Goal: Check status

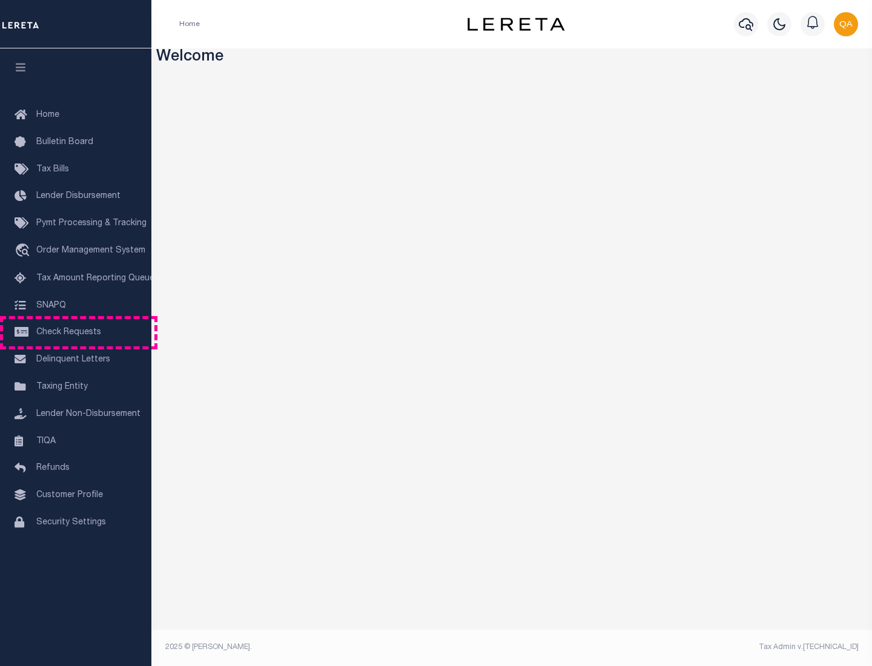
click at [76, 332] on span "Check Requests" at bounding box center [68, 332] width 65 height 8
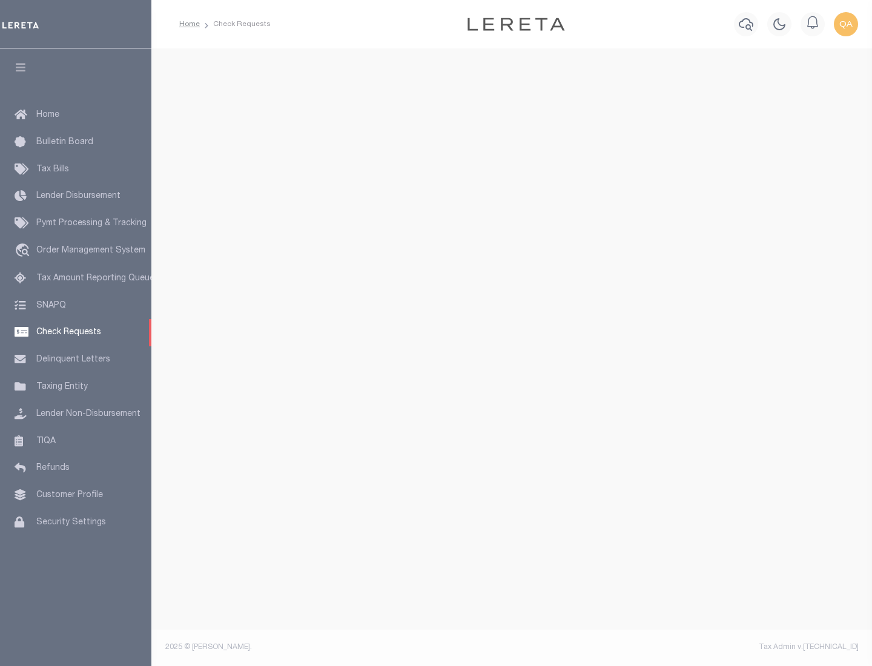
select select "50"
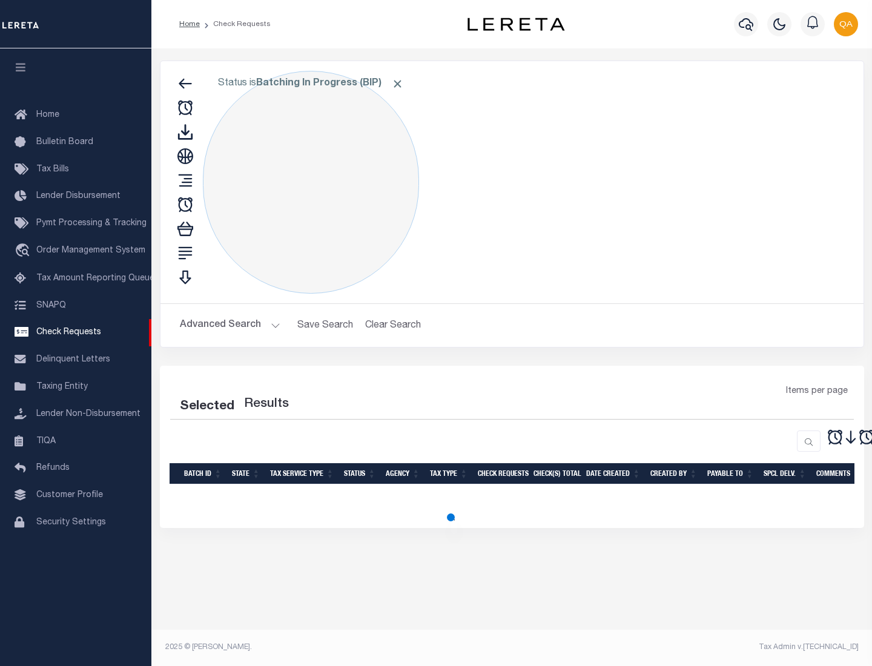
select select "50"
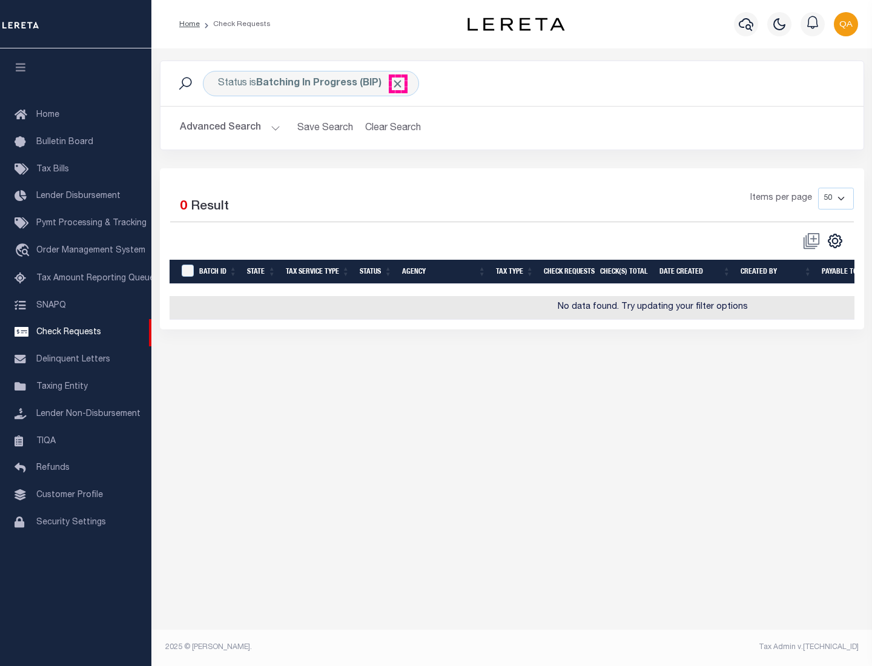
click at [398, 84] on span "Click to Remove" at bounding box center [397, 83] width 13 height 13
